Goal: Navigation & Orientation: Find specific page/section

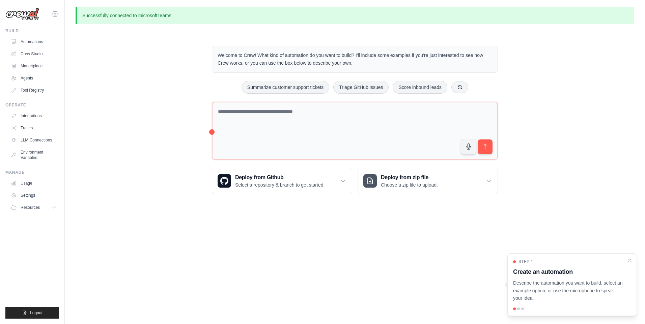
click at [53, 15] on icon at bounding box center [55, 14] width 8 height 8
click at [53, 14] on icon at bounding box center [55, 14] width 8 height 8
click at [42, 49] on link "Settings" at bounding box center [54, 45] width 59 height 12
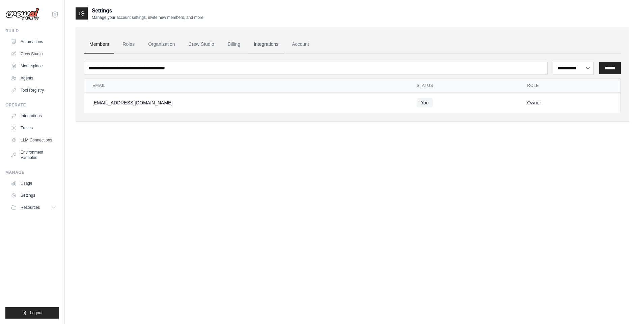
click at [261, 46] on link "Integrations" at bounding box center [265, 44] width 35 height 18
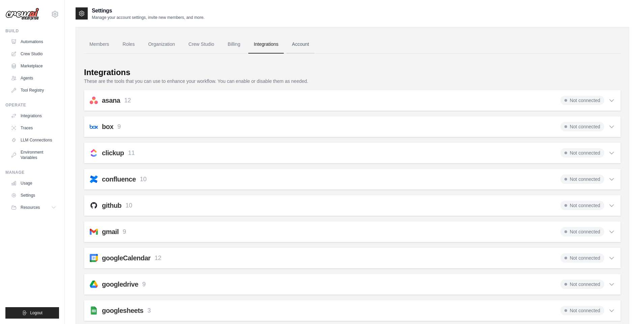
click at [299, 47] on link "Account" at bounding box center [300, 44] width 28 height 18
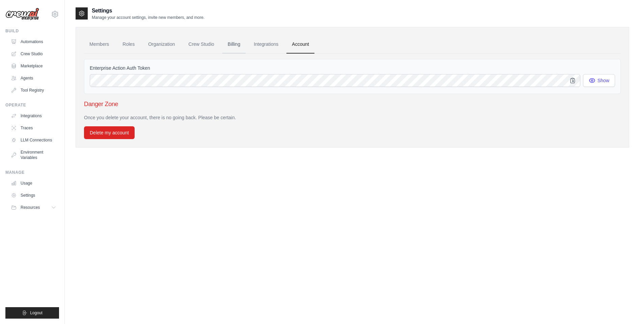
click at [230, 44] on link "Billing" at bounding box center [233, 44] width 23 height 18
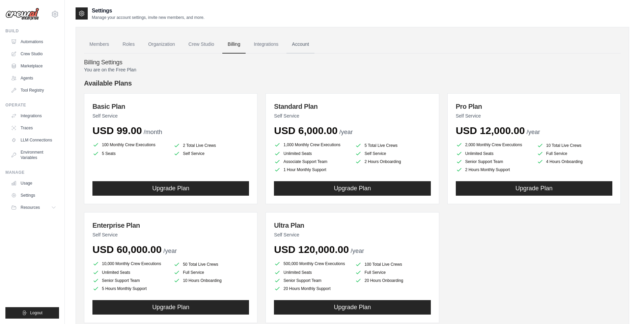
click at [303, 46] on link "Account" at bounding box center [300, 44] width 28 height 18
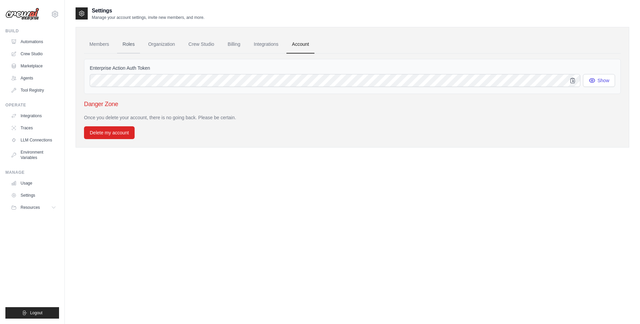
click at [130, 47] on link "Roles" at bounding box center [128, 44] width 23 height 18
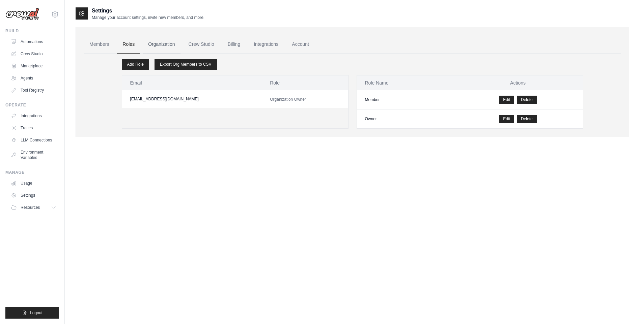
click at [160, 44] on link "Organization" at bounding box center [161, 44] width 37 height 18
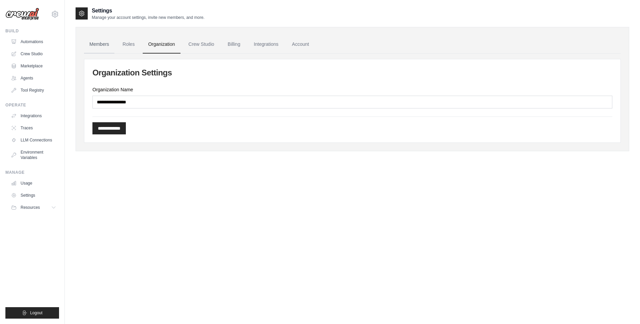
click at [106, 44] on link "Members" at bounding box center [99, 44] width 30 height 18
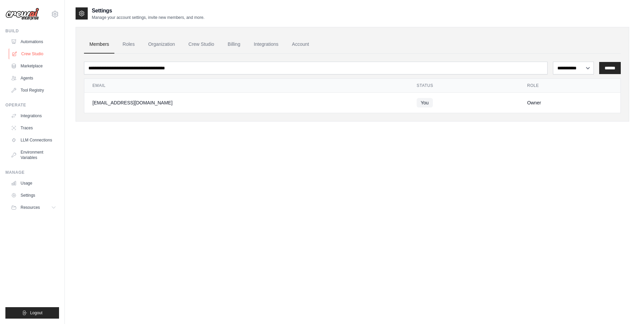
click at [29, 53] on link "Crew Studio" at bounding box center [34, 54] width 51 height 11
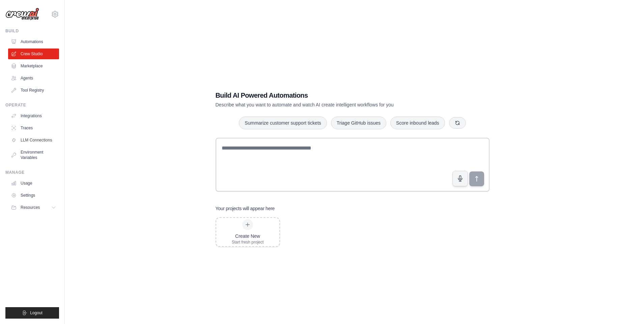
click at [130, 162] on div "Build AI Powered Automations Describe what you want to automate and watch AI cr…" at bounding box center [352, 169] width 553 height 324
